Goal: Check status: Check status

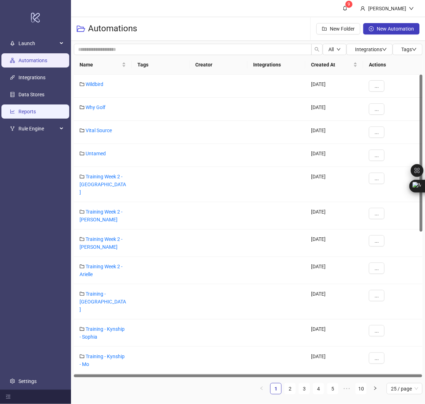
click at [36, 114] on link "Reports" at bounding box center [26, 112] width 17 height 6
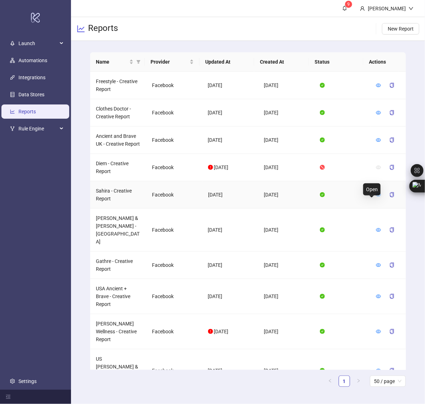
click at [376, 196] on icon "eye" at bounding box center [378, 195] width 5 height 4
click at [376, 228] on icon "eye" at bounding box center [378, 230] width 5 height 4
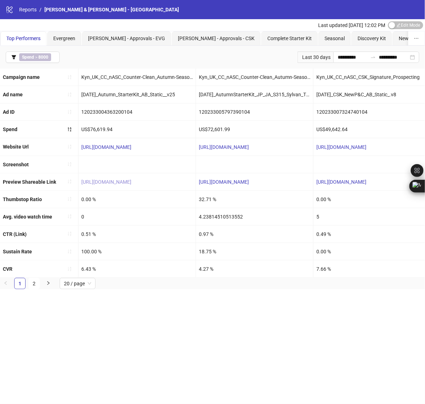
click at [131, 185] on link "[URL][DOMAIN_NAME]" at bounding box center [106, 182] width 50 height 6
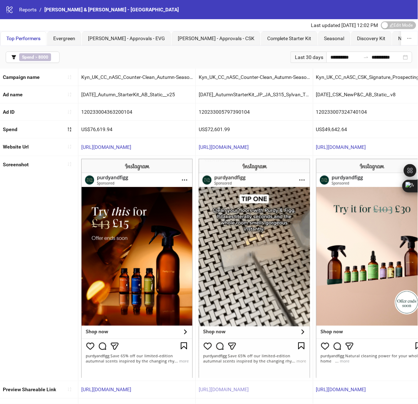
click at [233, 391] on link "[URL][DOMAIN_NAME]" at bounding box center [224, 390] width 50 height 6
